Goal: Navigation & Orientation: Find specific page/section

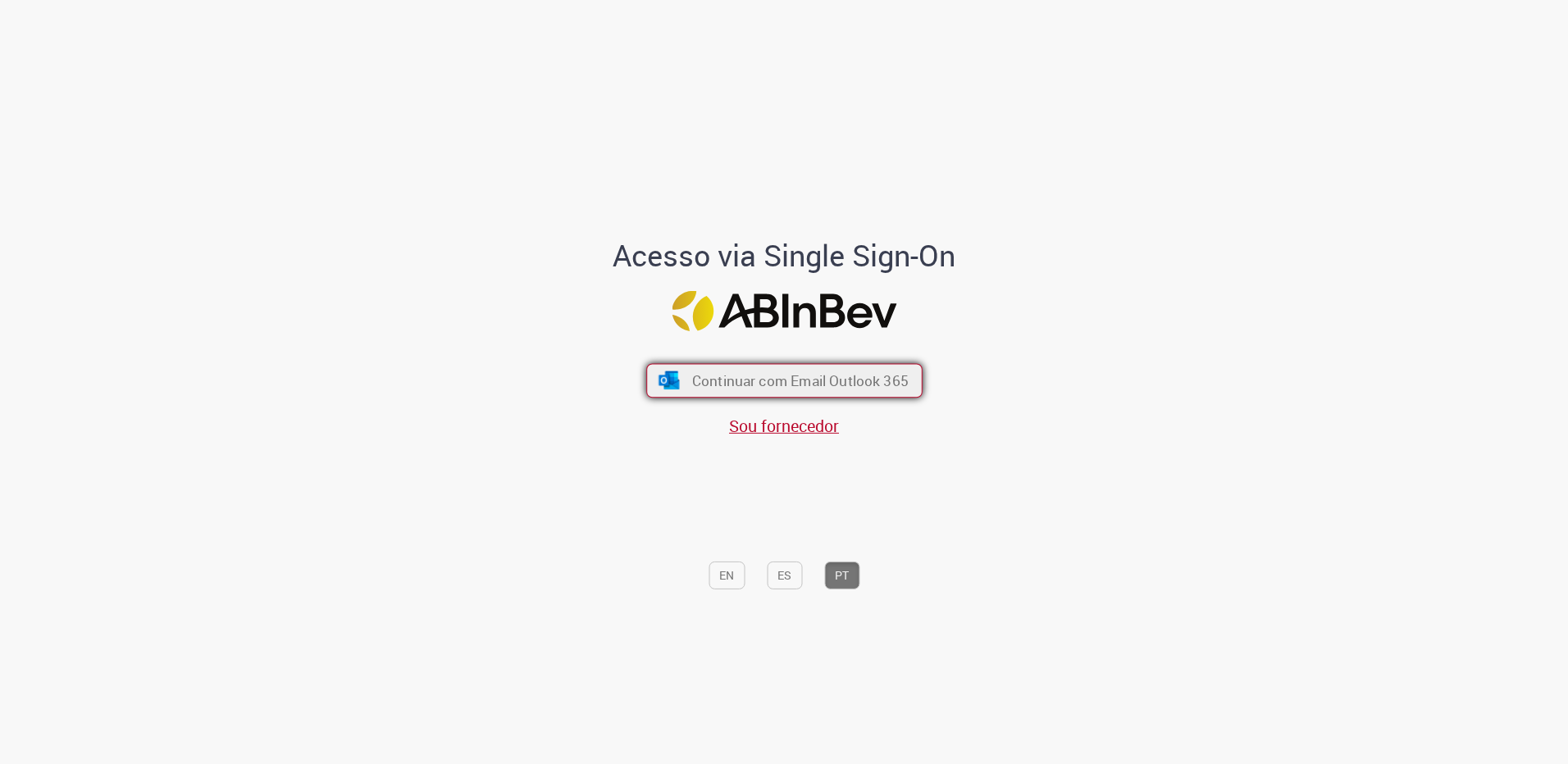
click at [821, 388] on span "Continuar com Email Outlook 365" at bounding box center [800, 381] width 216 height 19
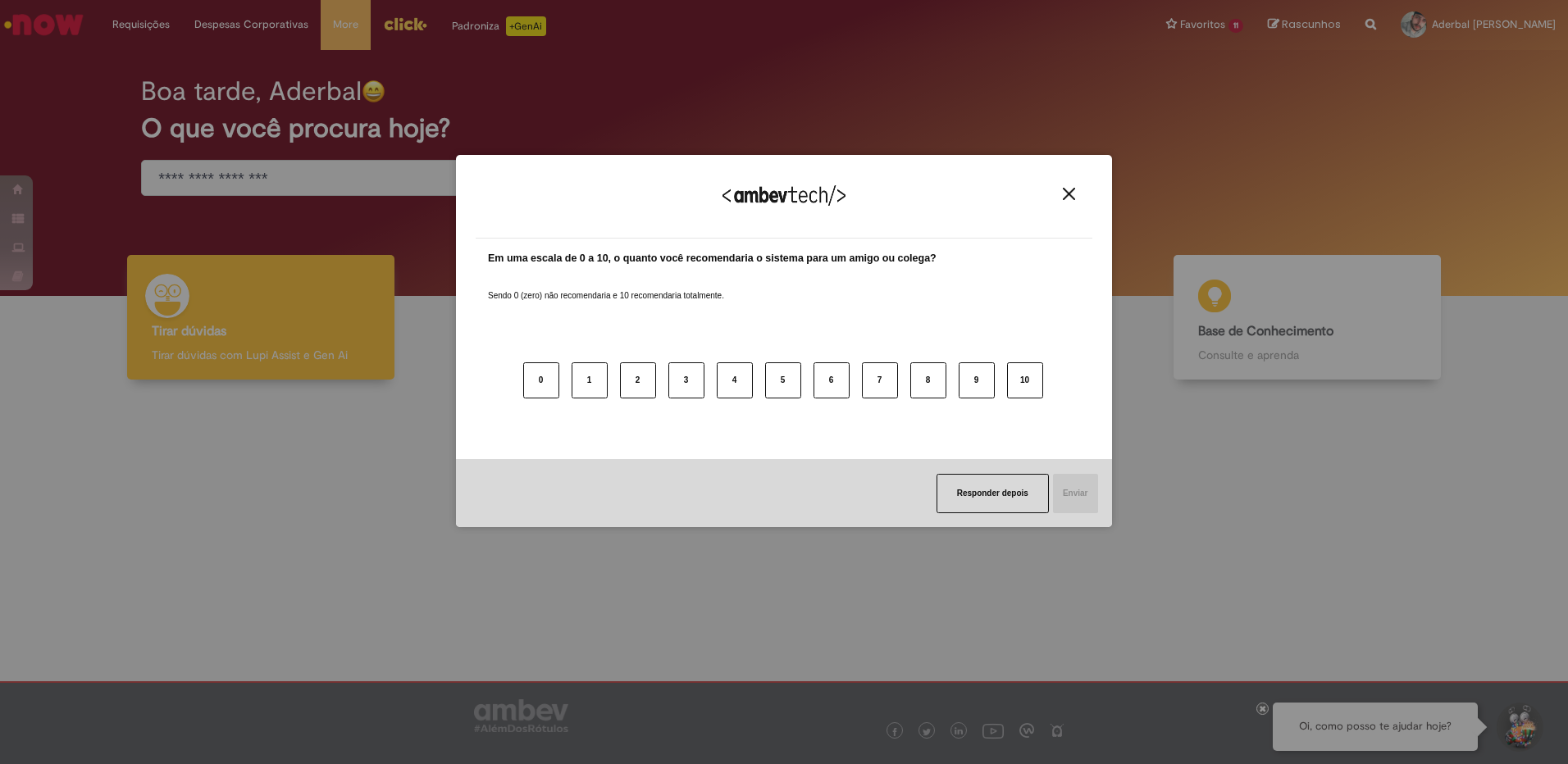
click at [1075, 197] on img "Close" at bounding box center [1069, 194] width 12 height 12
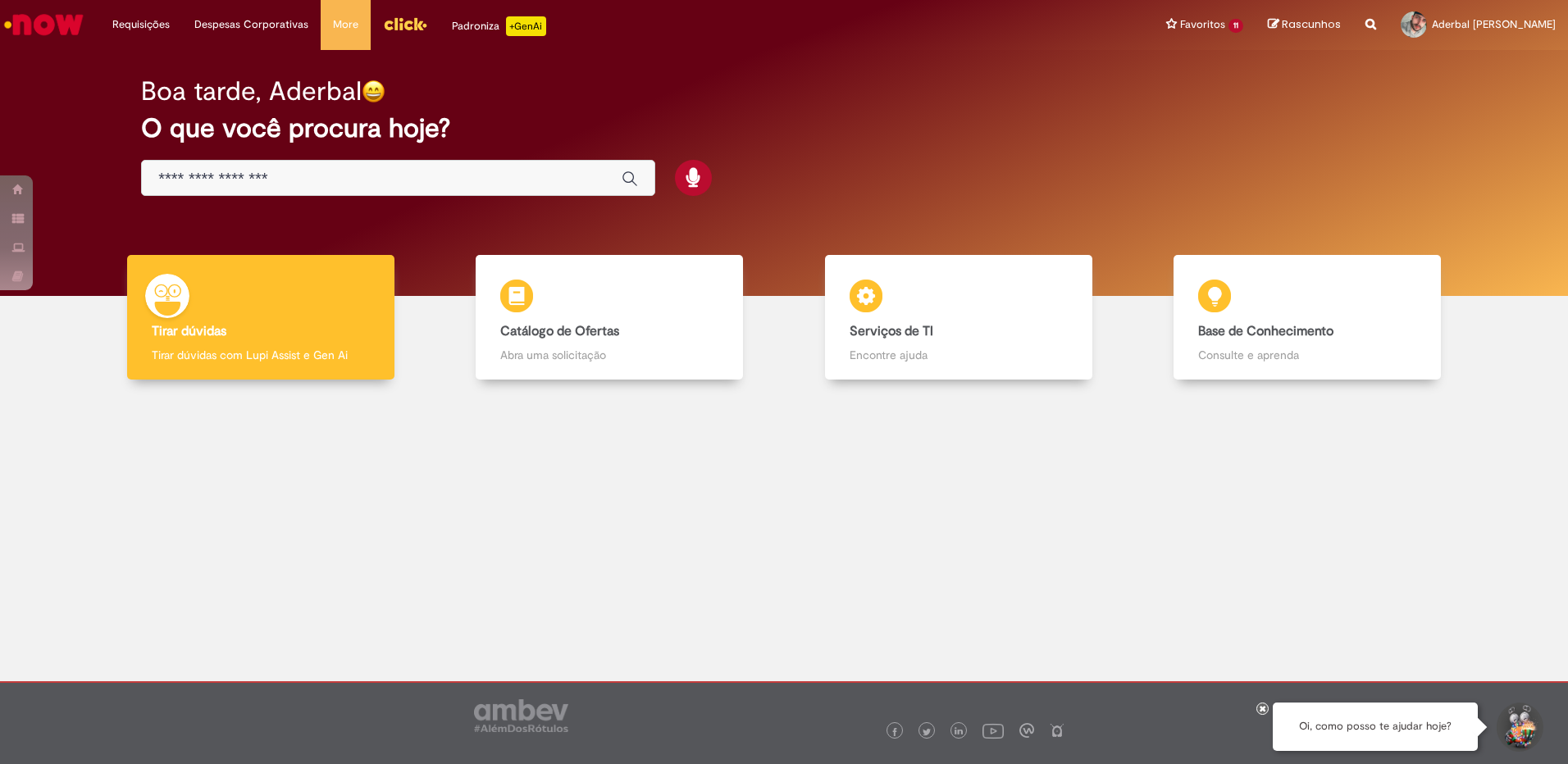
click at [390, 29] on img "Menu Cabeçalho" at bounding box center [405, 23] width 44 height 25
click at [1260, 712] on div at bounding box center [1263, 709] width 12 height 12
